Goal: Register for event/course

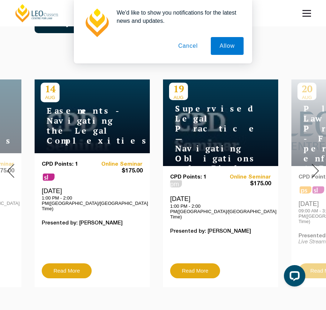
click at [103, 281] on div "11 SEP Family Law Masterclass CPD Points: 4 ps Online Seminar $495.00 Thursday,…" at bounding box center [163, 170] width 326 height 243
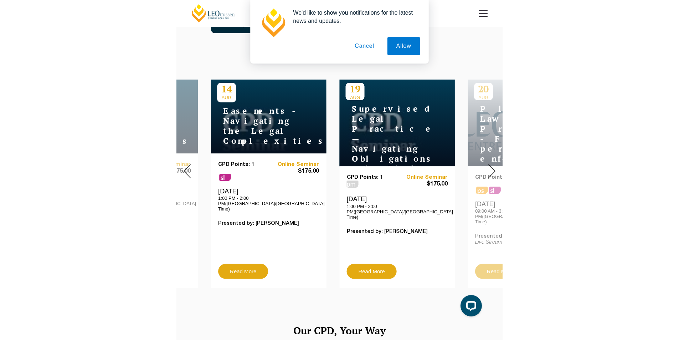
scroll to position [356, 0]
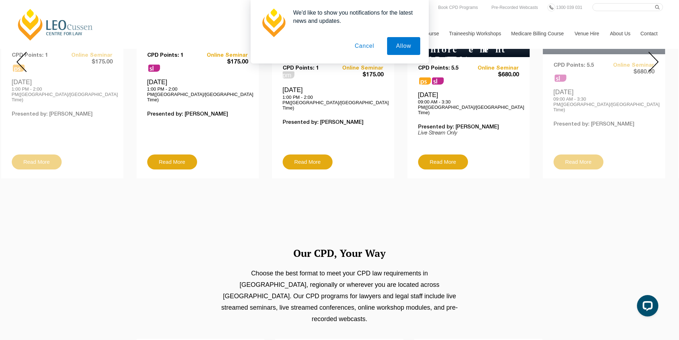
click at [325, 55] on div "We'd like to show you notifications for the latest news and updates. Allow Canc…" at bounding box center [339, 31] width 679 height 63
click at [325, 58] on div "We'd like to show you notifications for the latest news and updates. Allow Canc…" at bounding box center [339, 31] width 679 height 63
click at [325, 47] on button "Allow" at bounding box center [403, 46] width 33 height 18
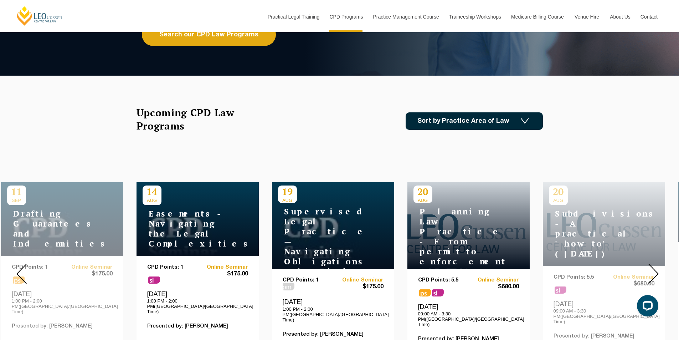
scroll to position [214, 0]
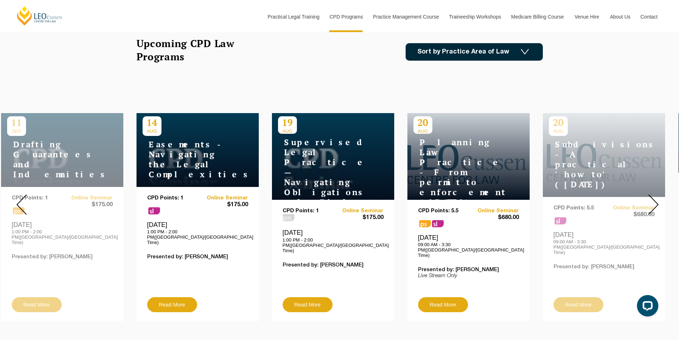
click at [325, 195] on img at bounding box center [653, 204] width 10 height 20
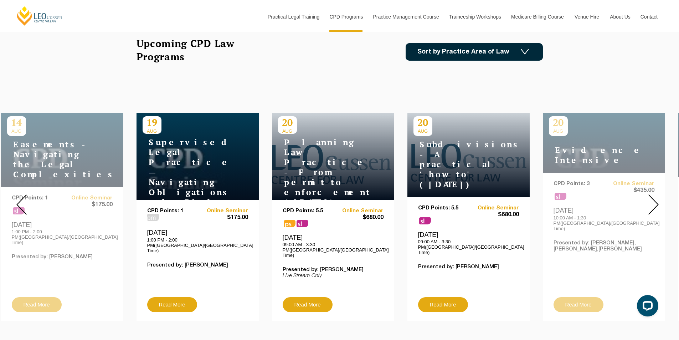
click at [325, 202] on img at bounding box center [653, 204] width 10 height 20
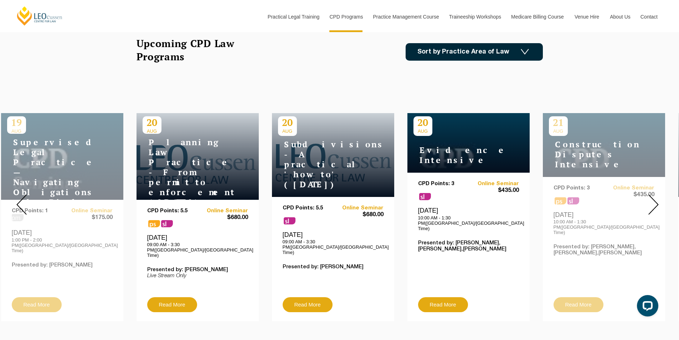
click at [325, 202] on img at bounding box center [653, 204] width 10 height 20
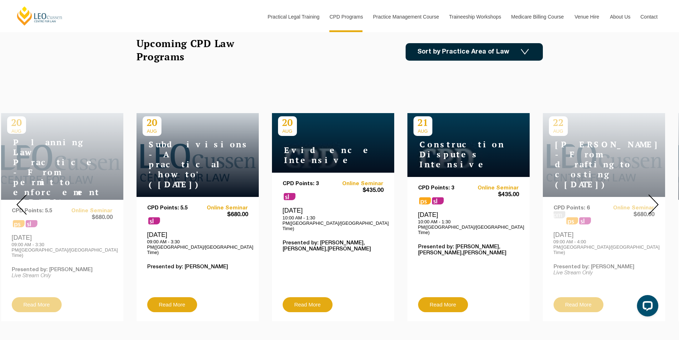
click at [325, 202] on img at bounding box center [653, 204] width 10 height 20
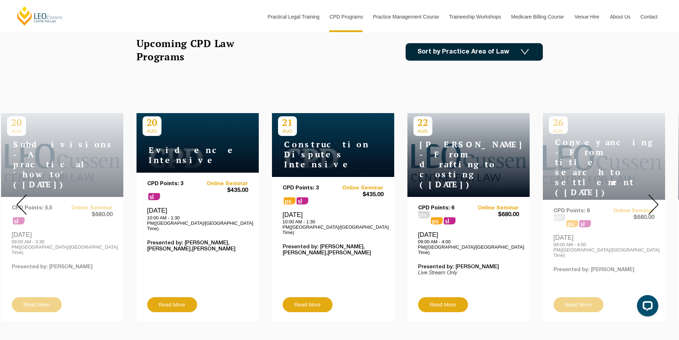
click at [325, 202] on img at bounding box center [653, 204] width 10 height 20
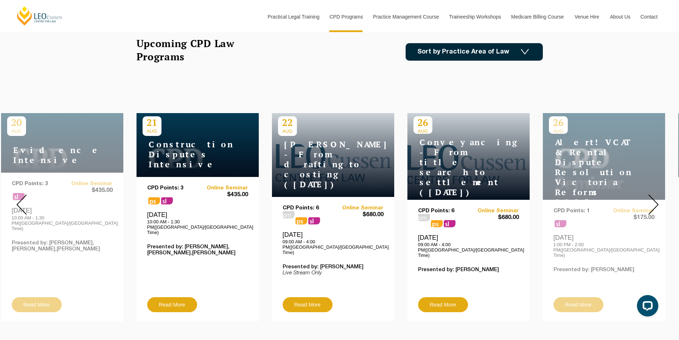
click at [325, 202] on img at bounding box center [653, 204] width 10 height 20
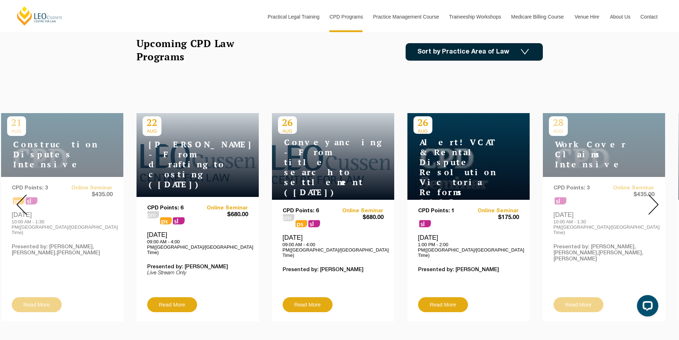
click at [325, 202] on img at bounding box center [653, 204] width 10 height 20
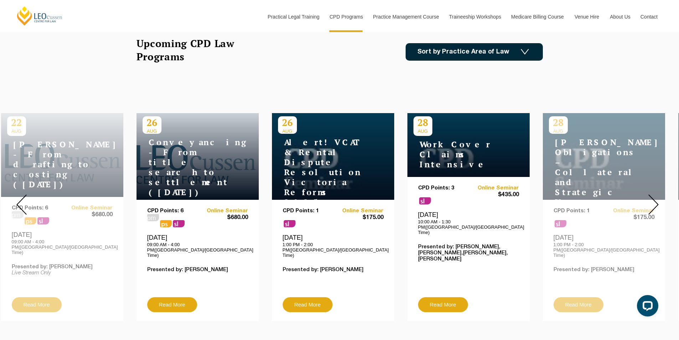
click at [325, 202] on img at bounding box center [653, 204] width 10 height 20
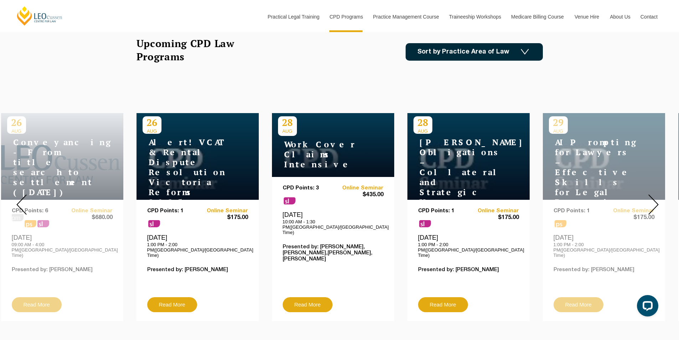
click at [325, 202] on img at bounding box center [653, 204] width 10 height 20
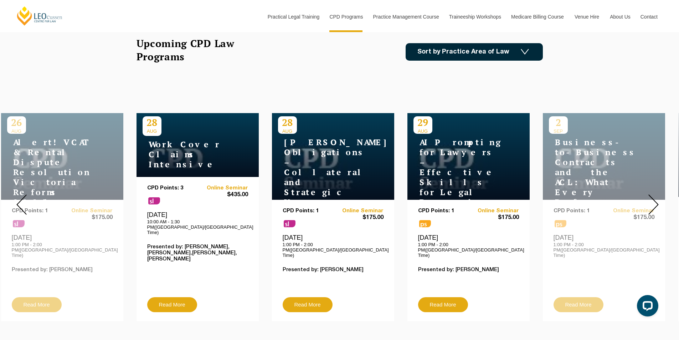
click at [325, 202] on img at bounding box center [653, 204] width 10 height 20
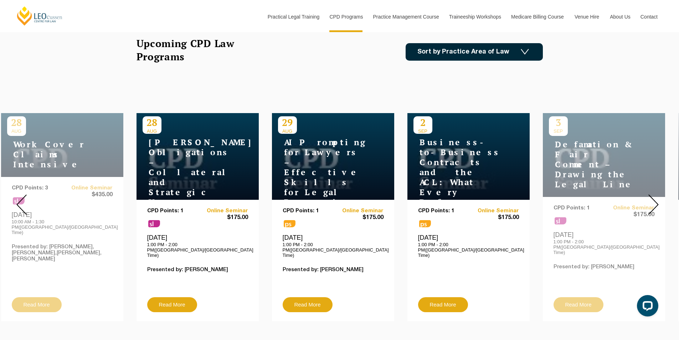
click at [325, 202] on img at bounding box center [653, 204] width 10 height 20
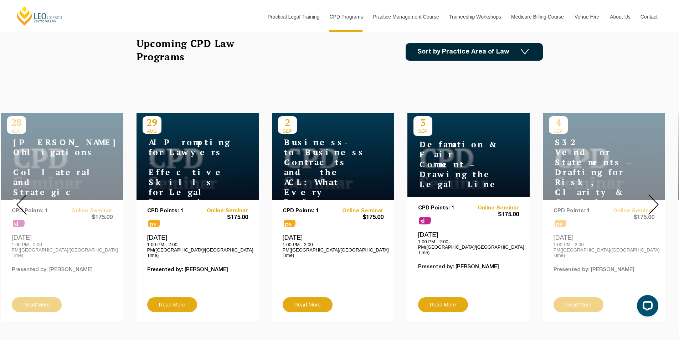
click at [325, 202] on img at bounding box center [653, 204] width 10 height 20
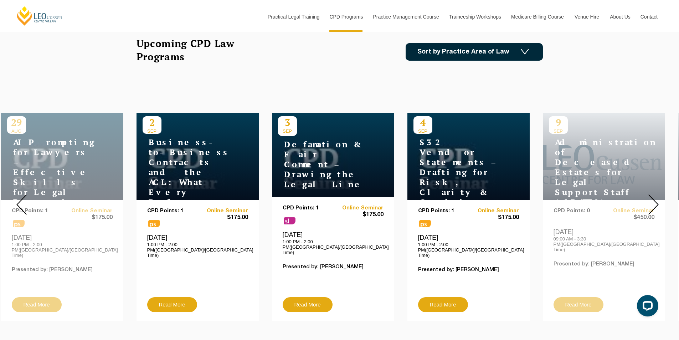
click at [325, 202] on img at bounding box center [653, 204] width 10 height 20
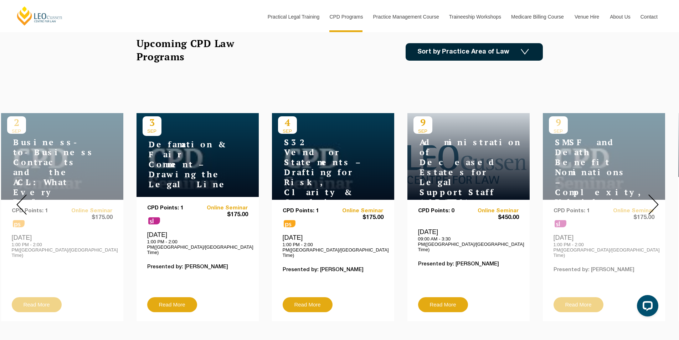
click at [325, 202] on img at bounding box center [653, 204] width 10 height 20
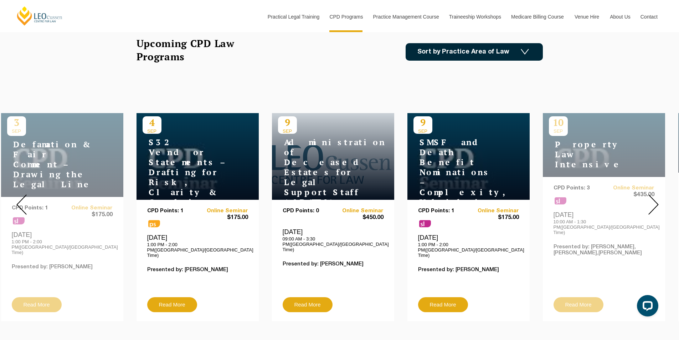
click at [28, 193] on div at bounding box center [21, 204] width 43 height 243
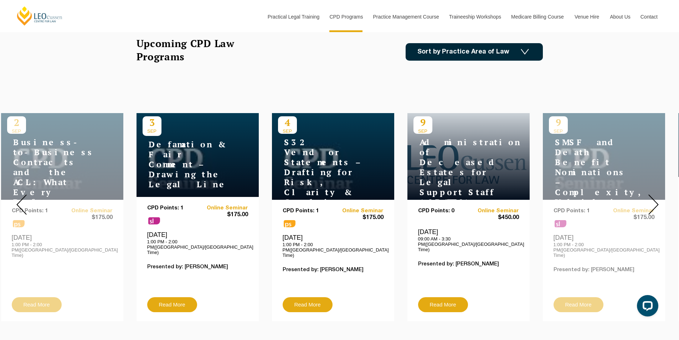
click at [214, 168] on h4 "Defamation & Fair Comment – Drawing the Legal Line" at bounding box center [187, 164] width 89 height 50
click at [170, 297] on link "Read More" at bounding box center [172, 304] width 50 height 15
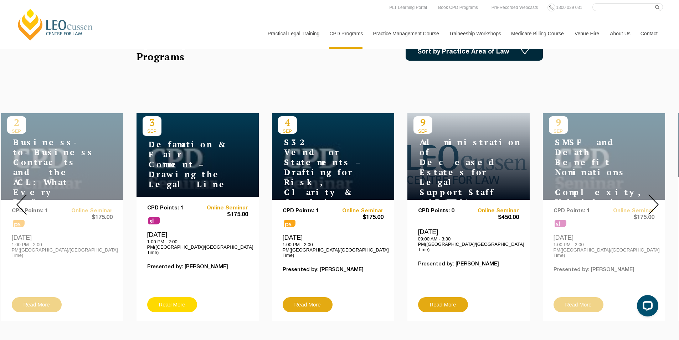
click at [177, 297] on link "Read More" at bounding box center [172, 304] width 50 height 15
drag, startPoint x: 168, startPoint y: 137, endPoint x: 169, endPoint y: 126, distance: 11.1
click at [169, 131] on div "3 SEP Defamation & Fair Comment – Drawing the Legal Line" at bounding box center [197, 155] width 122 height 84
click at [148, 119] on p "3" at bounding box center [152, 122] width 19 height 12
click at [152, 217] on span "sl" at bounding box center [154, 220] width 12 height 7
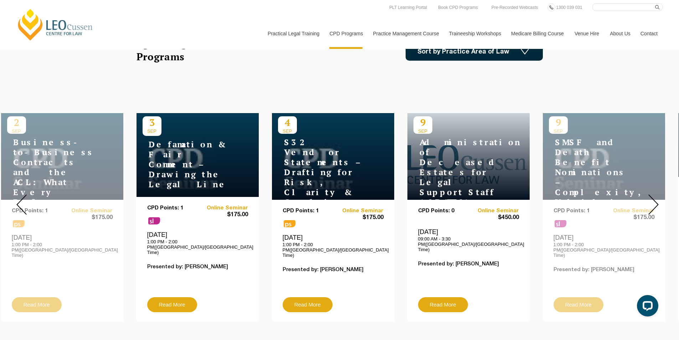
click at [236, 211] on span "$175.00" at bounding box center [222, 214] width 51 height 7
click at [238, 205] on link "Online Seminar" at bounding box center [222, 208] width 51 height 6
click at [160, 297] on link "Read More" at bounding box center [172, 304] width 50 height 15
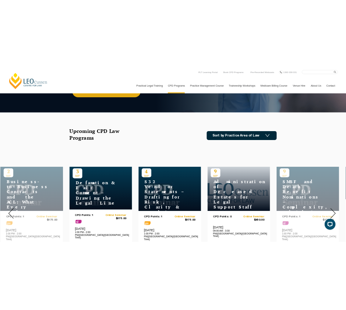
scroll to position [71, 0]
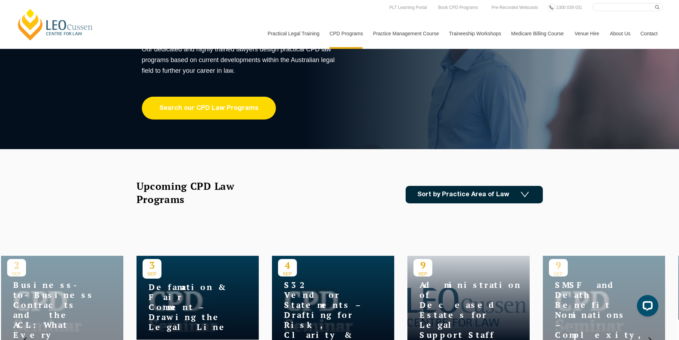
click at [235, 107] on link "Search our CPD Law Programs" at bounding box center [209, 108] width 134 height 23
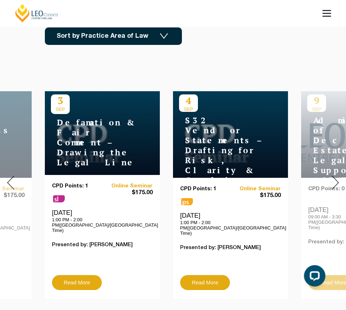
scroll to position [249, 0]
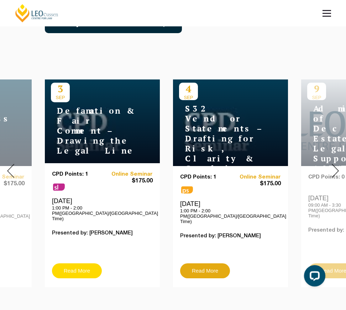
click at [78, 263] on link "Read More" at bounding box center [77, 270] width 50 height 15
click at [81, 263] on link "Read More" at bounding box center [77, 270] width 50 height 15
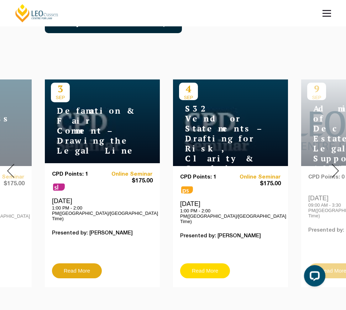
click at [209, 263] on link "Read More" at bounding box center [205, 270] width 50 height 15
click at [97, 117] on h4 "Defamation & Fair Comment – Drawing the Legal Line" at bounding box center [95, 131] width 89 height 50
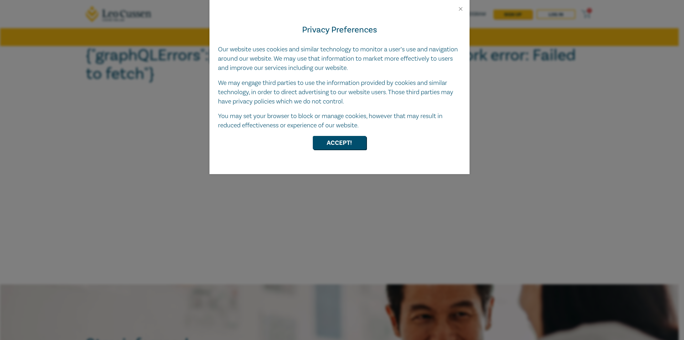
click at [342, 150] on div "Privacy Preferences Our website uses cookies and similar technology to monitor …" at bounding box center [340, 93] width 260 height 162
click at [340, 143] on button "Accept!" at bounding box center [339, 143] width 53 height 14
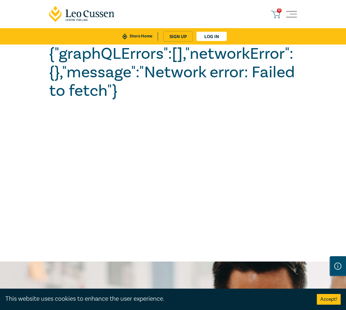
click at [295, 15] on span "Toggle navigation" at bounding box center [292, 14] width 11 height 11
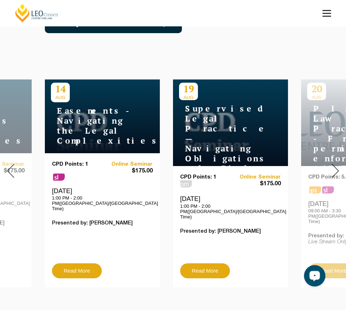
click at [319, 272] on div "Open LiveChat chat widget" at bounding box center [315, 275] width 12 height 12
click at [335, 164] on img at bounding box center [335, 171] width 7 height 14
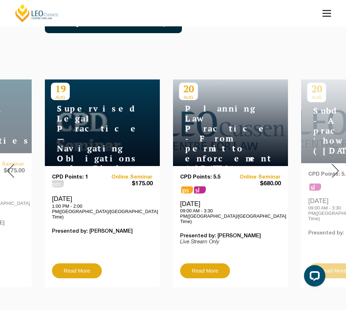
click at [335, 164] on img at bounding box center [335, 171] width 7 height 14
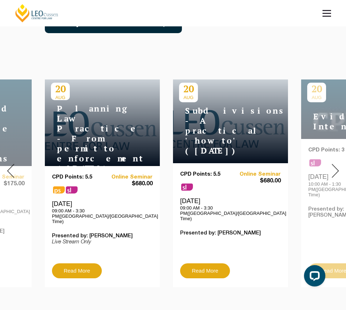
click at [335, 164] on img at bounding box center [335, 171] width 7 height 14
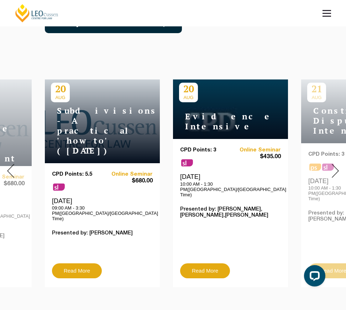
click at [335, 164] on img at bounding box center [335, 171] width 7 height 14
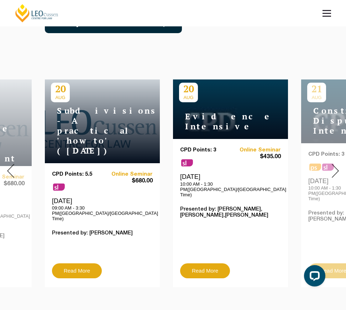
click at [338, 166] on img at bounding box center [335, 171] width 7 height 14
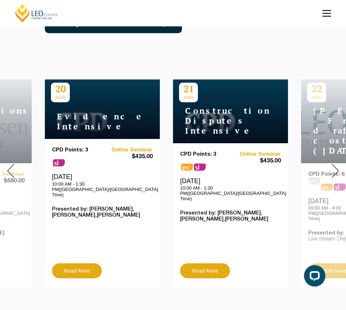
click at [337, 165] on img at bounding box center [335, 171] width 7 height 14
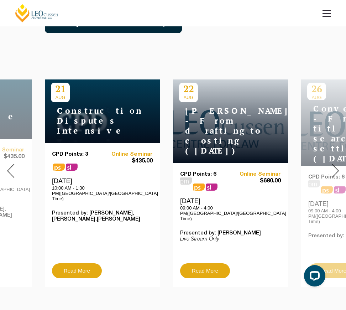
click at [337, 165] on img at bounding box center [335, 171] width 7 height 14
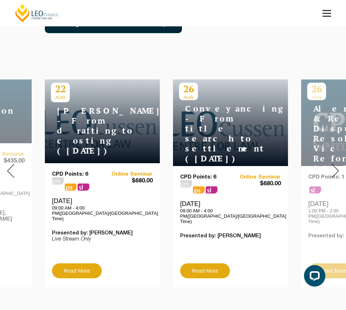
click at [337, 165] on img at bounding box center [335, 171] width 7 height 14
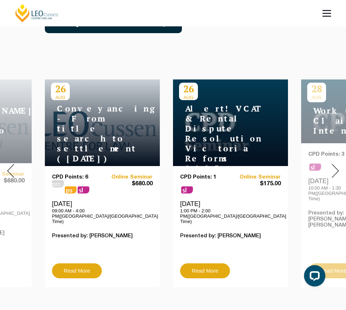
click at [337, 165] on img at bounding box center [335, 171] width 7 height 14
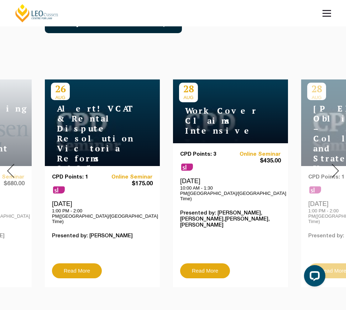
click at [337, 165] on img at bounding box center [335, 171] width 7 height 14
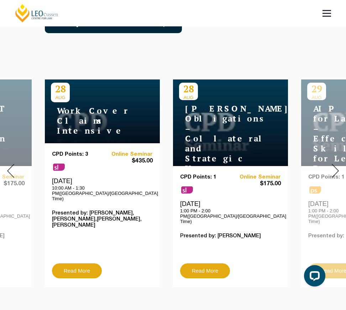
click at [337, 165] on img at bounding box center [335, 171] width 7 height 14
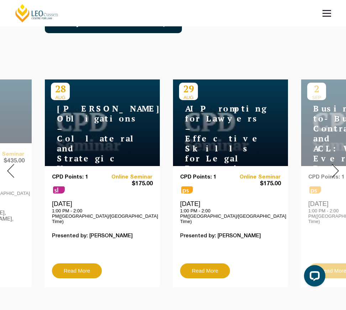
click at [337, 165] on img at bounding box center [335, 171] width 7 height 14
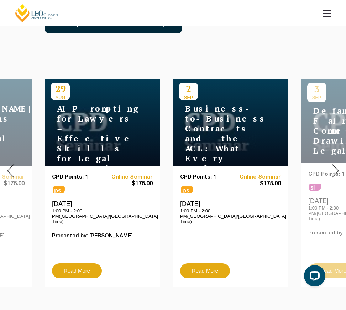
click at [337, 165] on img at bounding box center [335, 171] width 7 height 14
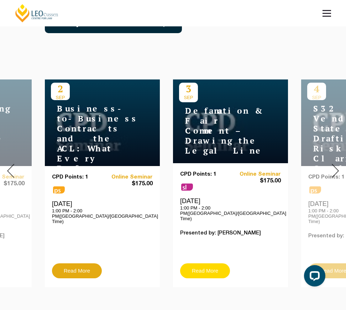
click at [214, 263] on link "Read More" at bounding box center [205, 270] width 50 height 15
